Goal: Find specific page/section: Find specific page/section

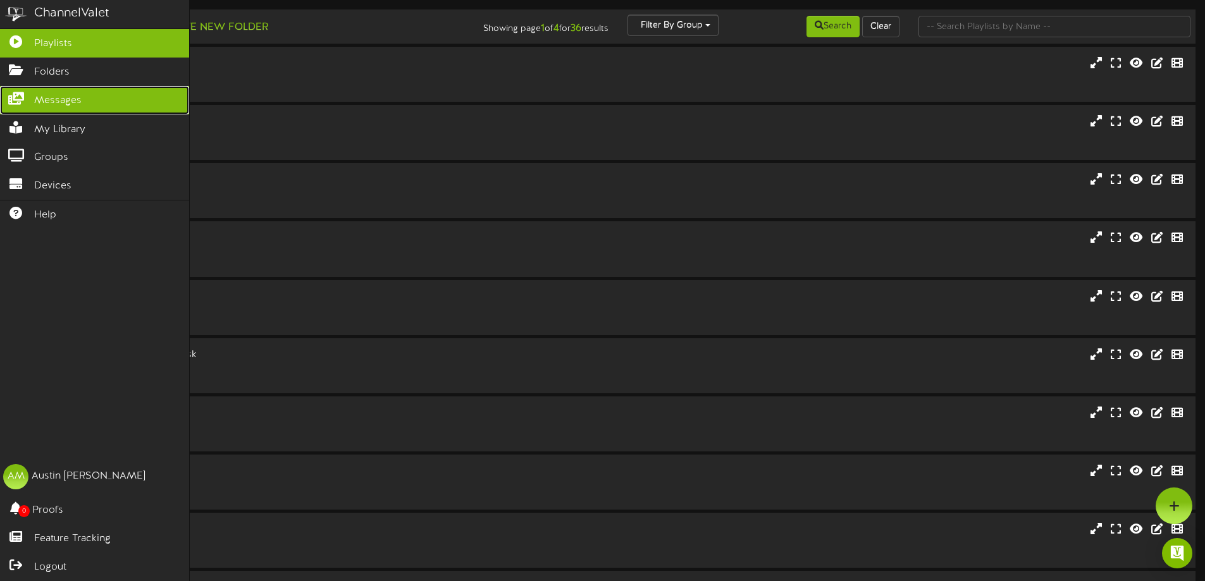
click at [18, 88] on link "Messages" at bounding box center [94, 100] width 189 height 28
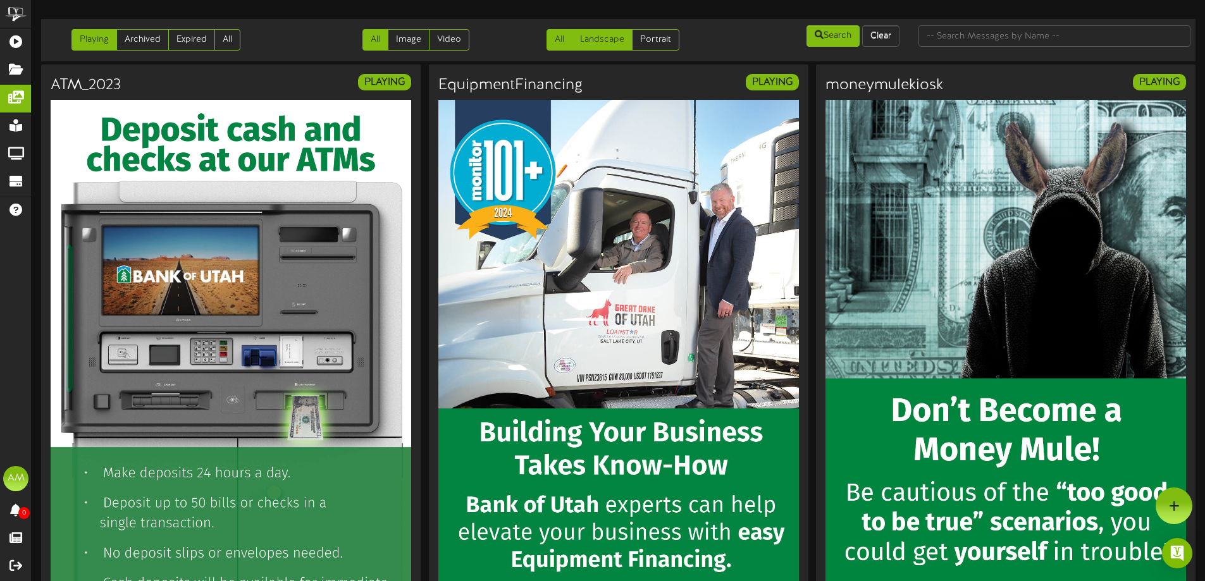
click at [598, 39] on link "Landscape" at bounding box center [602, 40] width 61 height 22
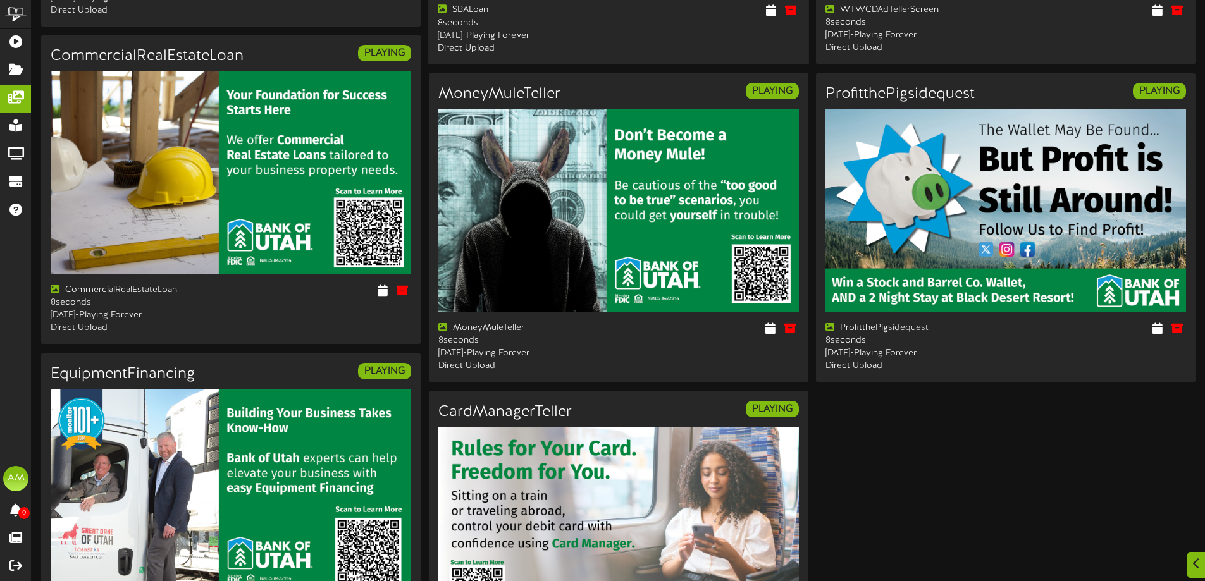
scroll to position [1749, 0]
